Goal: Task Accomplishment & Management: Complete application form

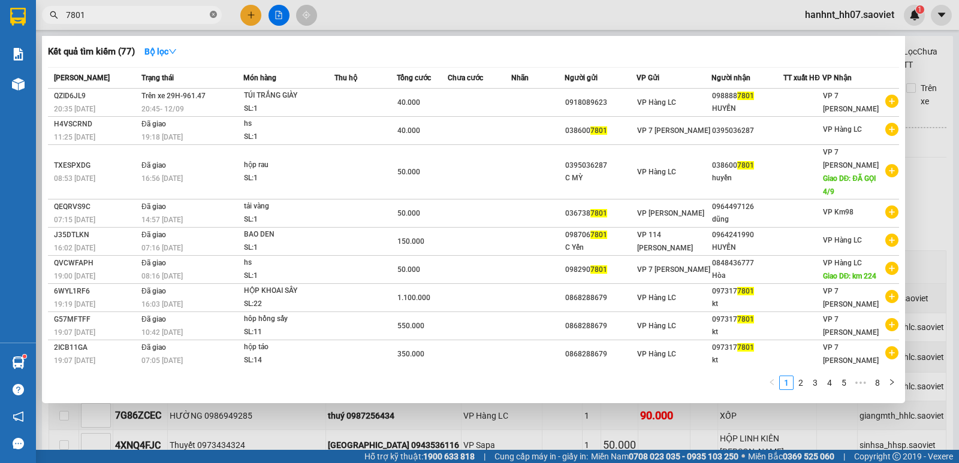
scroll to position [382, 0]
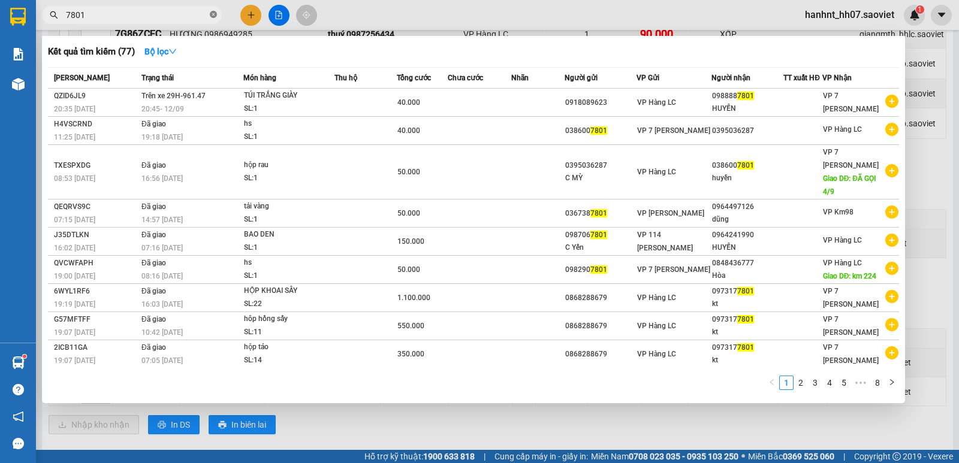
click at [213, 13] on icon "close-circle" at bounding box center [213, 14] width 7 height 7
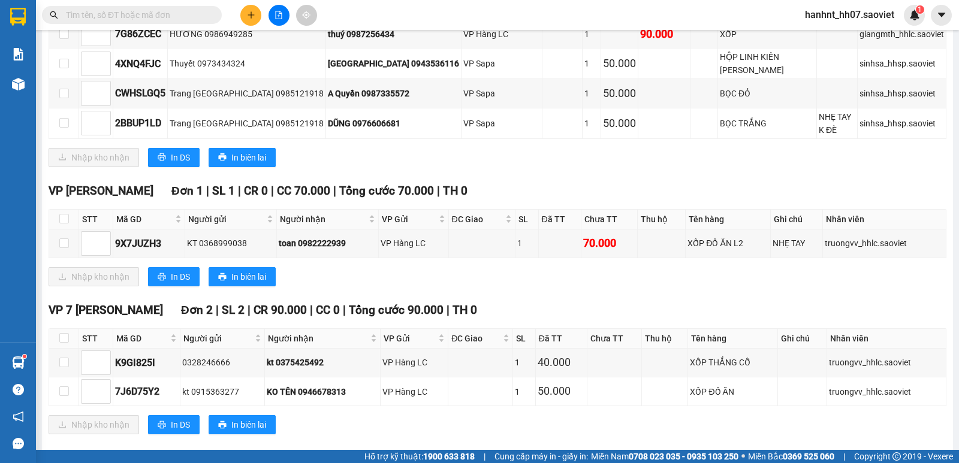
click at [179, 16] on input "text" at bounding box center [136, 14] width 141 height 13
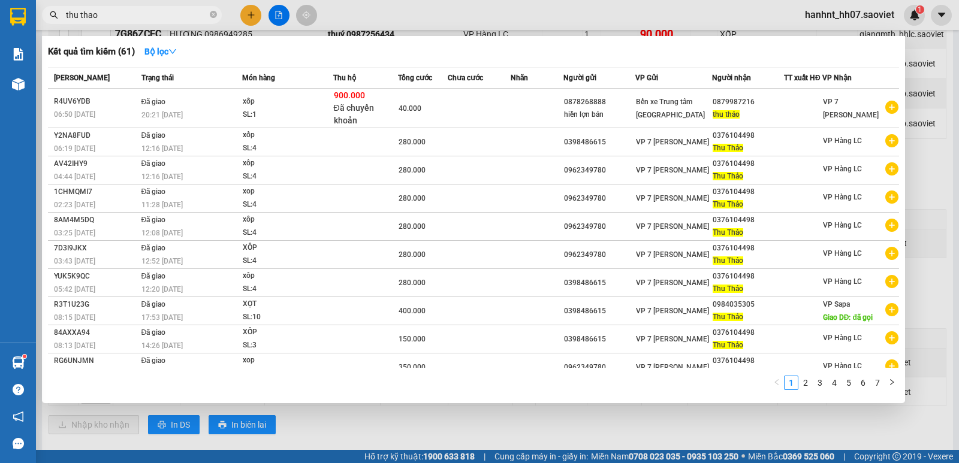
type input "thu thao"
click at [252, 11] on div at bounding box center [479, 231] width 959 height 463
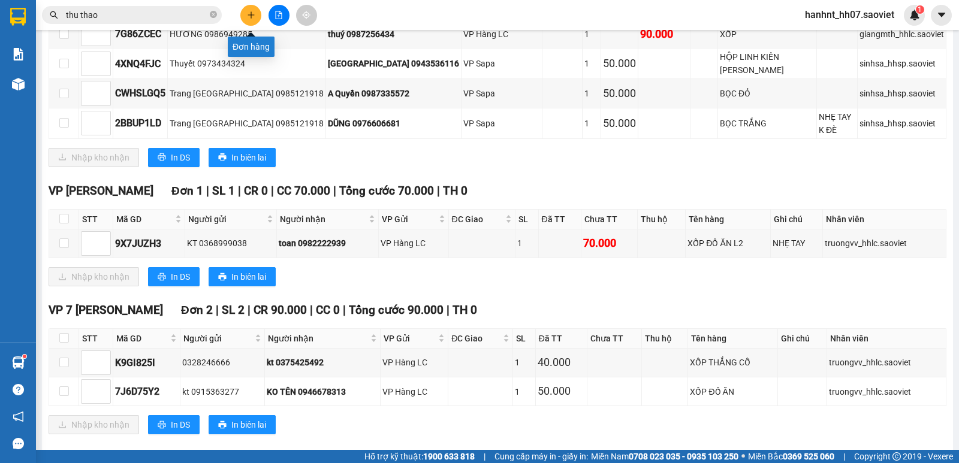
click at [252, 11] on icon "plus" at bounding box center [251, 15] width 8 height 8
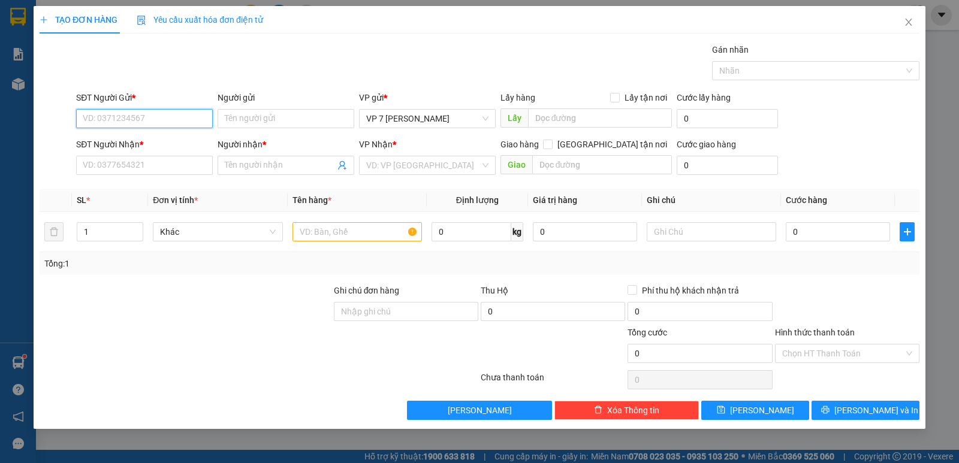
click at [139, 121] on input "SĐT Người Gửi *" at bounding box center [144, 118] width 137 height 19
click at [114, 169] on input "SĐT Người Nhận *" at bounding box center [144, 165] width 137 height 19
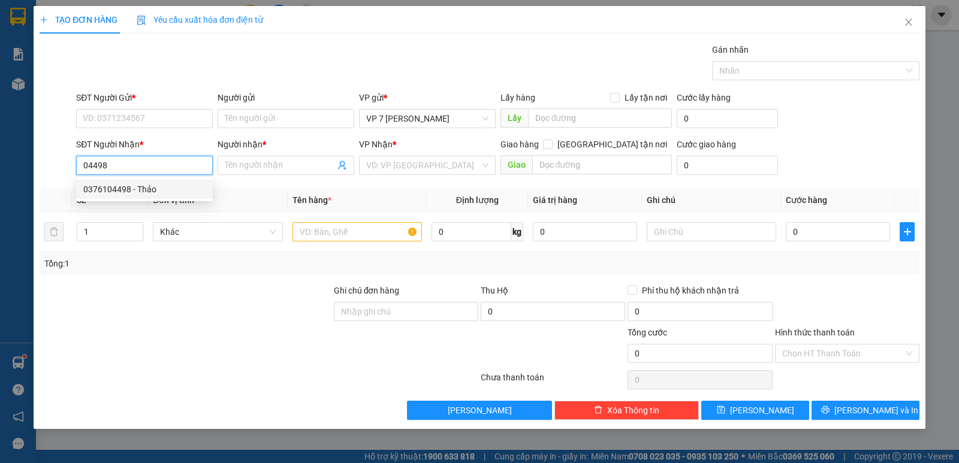
click at [119, 192] on div "0376104498 - Thảo" at bounding box center [144, 189] width 122 height 13
type input "0376104498"
type input "Thảo"
type input "0376104498"
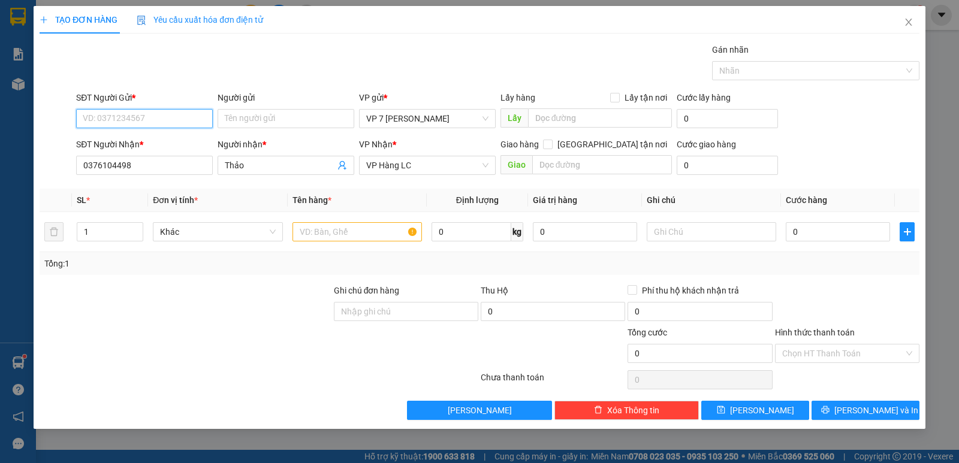
click at [132, 117] on input "SĐT Người Gửi *" at bounding box center [144, 118] width 137 height 19
click at [129, 141] on div "0376104498 - Thảo" at bounding box center [144, 142] width 122 height 13
type input "0376104498"
type input "Thảo"
click at [98, 235] on input "1" at bounding box center [109, 232] width 65 height 18
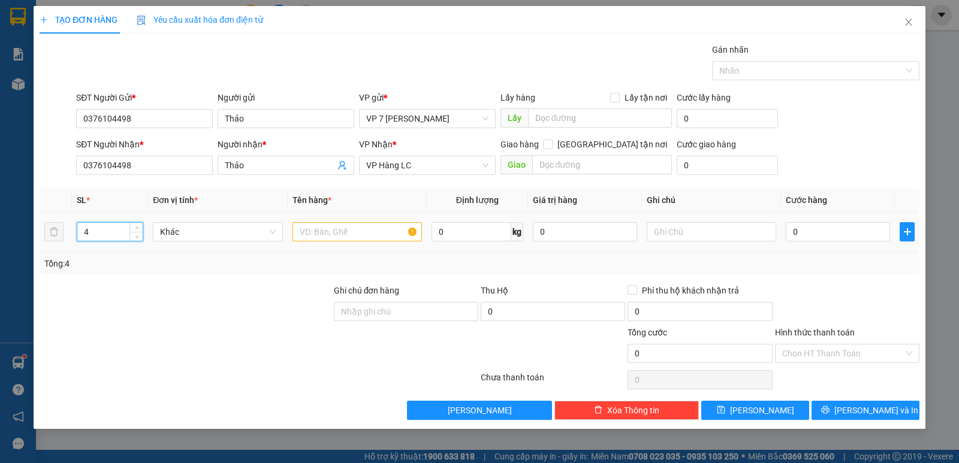
type input "4"
click at [334, 237] on input "text" at bounding box center [357, 231] width 129 height 19
type input "xốp"
click at [815, 232] on input "0" at bounding box center [838, 231] width 104 height 19
type input "5"
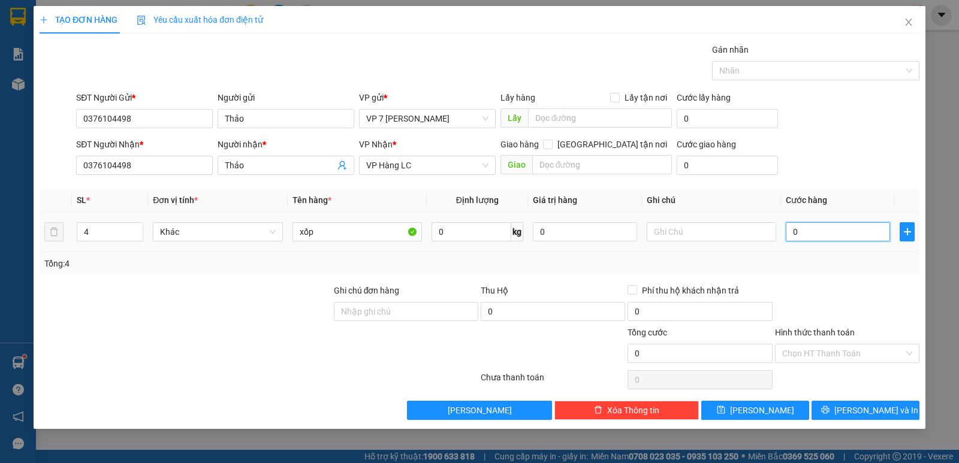
type input "5"
type input "58"
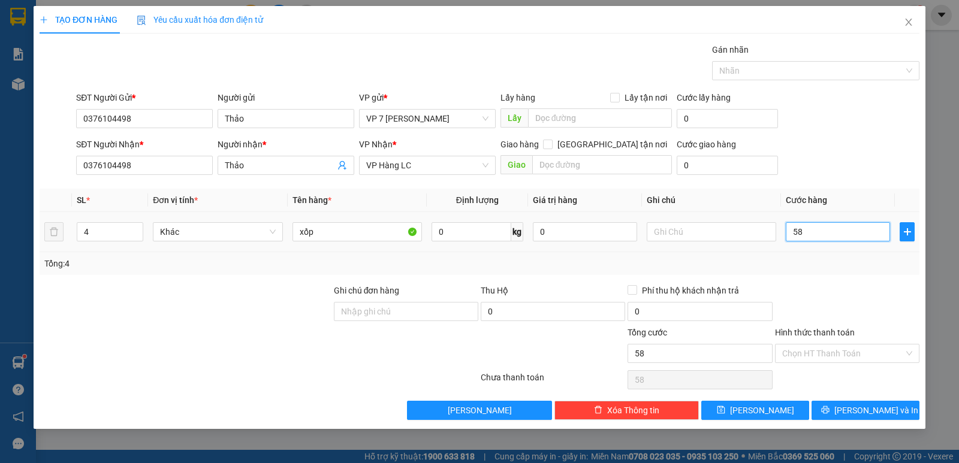
type input "580"
click at [814, 235] on input "580" at bounding box center [838, 231] width 104 height 19
type input "58"
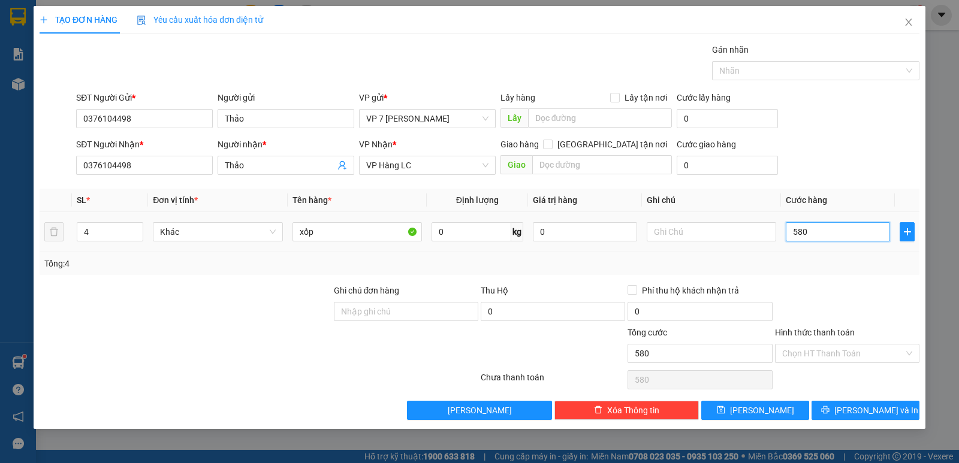
type input "58"
type input "5"
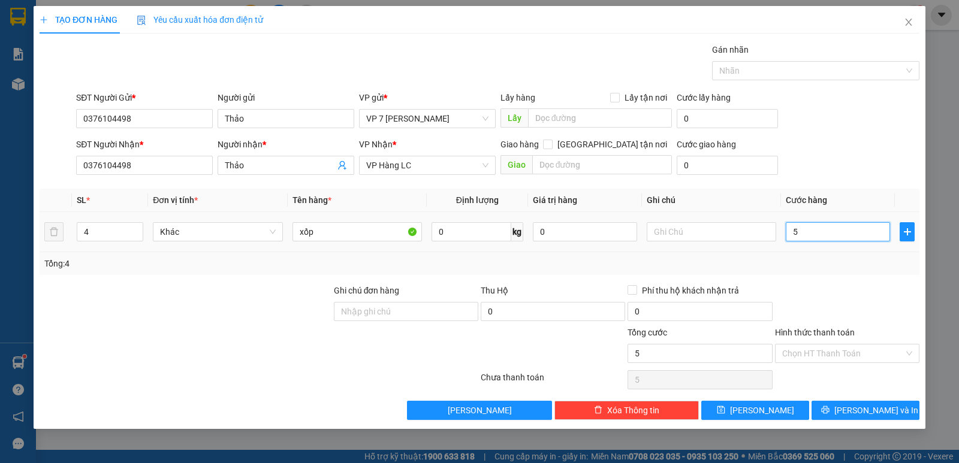
type input "0"
type input "02"
type input "2"
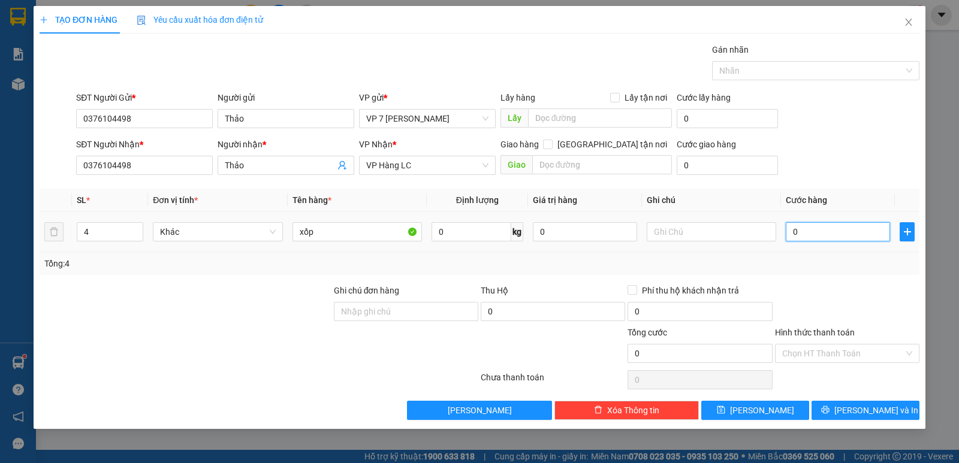
type input "2"
type input "028"
type input "28"
type input "0.280"
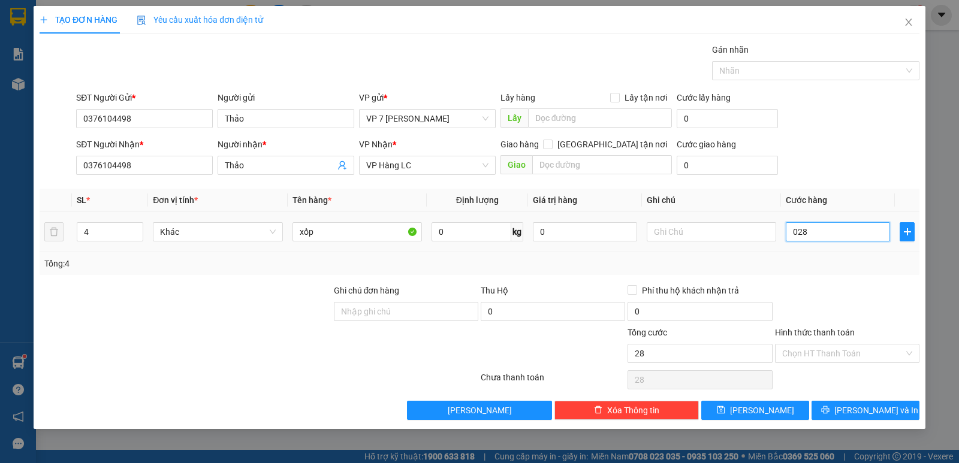
type input "280"
click at [813, 240] on input "0.280" at bounding box center [838, 231] width 104 height 19
type input "280.000"
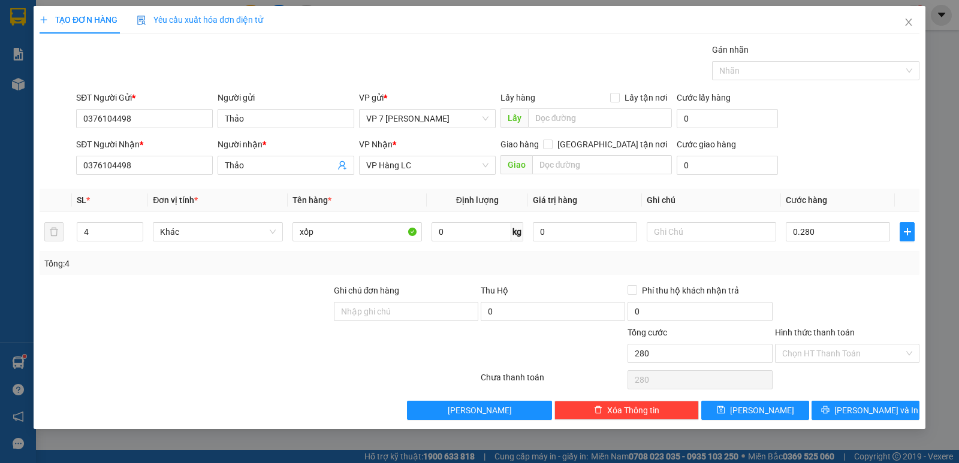
type input "280.000"
click at [812, 264] on div "Tổng: 4" at bounding box center [479, 263] width 870 height 13
click at [830, 410] on icon "printer" at bounding box center [825, 410] width 8 height 8
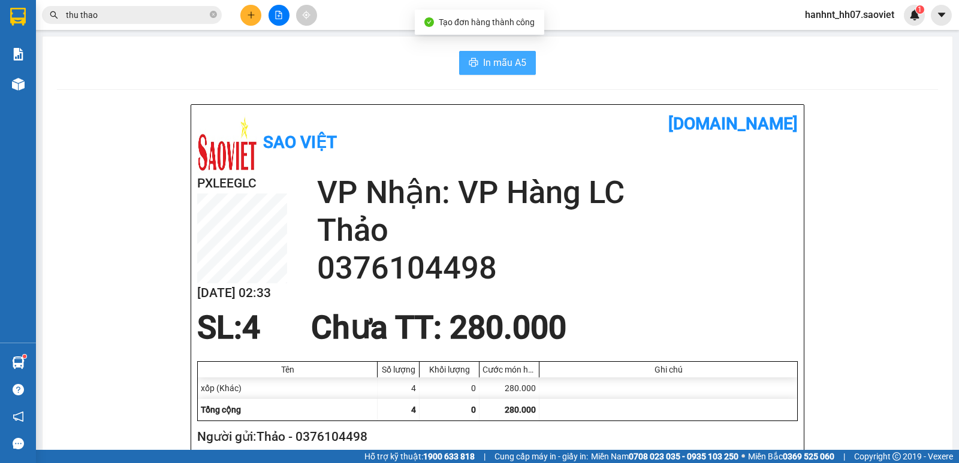
click at [483, 54] on button "In mẫu A5" at bounding box center [497, 63] width 77 height 24
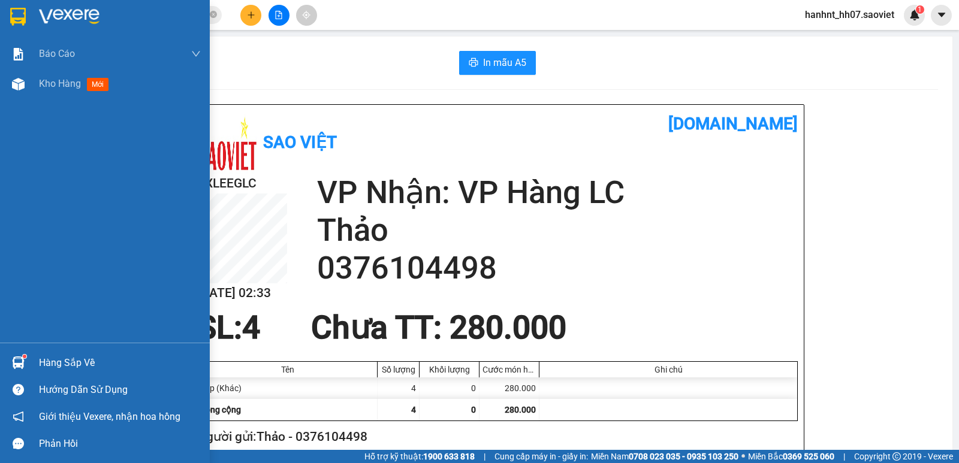
click at [62, 361] on div "Hàng sắp về" at bounding box center [120, 363] width 162 height 18
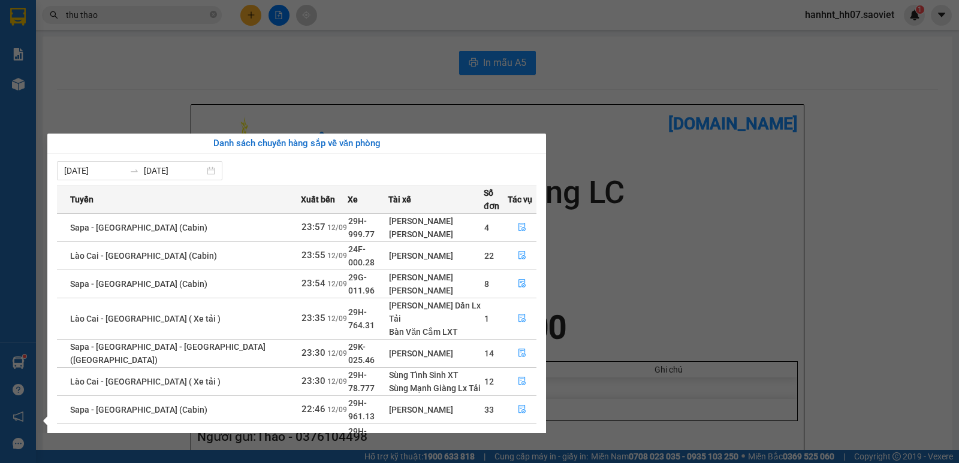
scroll to position [20, 0]
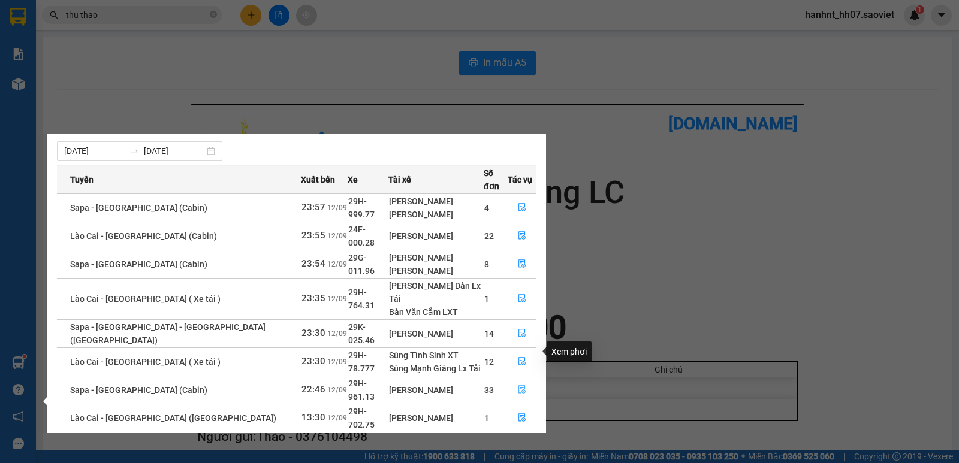
click at [518, 385] on icon "file-done" at bounding box center [522, 389] width 8 height 8
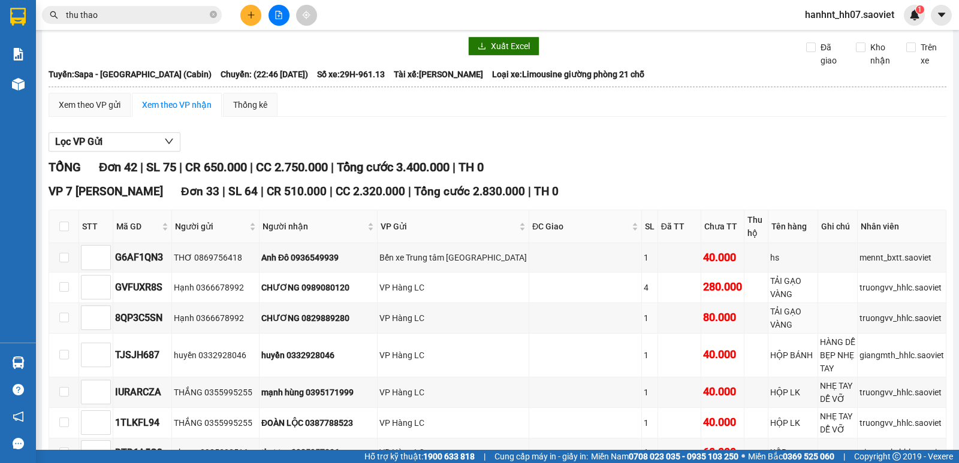
scroll to position [47, 0]
